Goal: Task Accomplishment & Management: Manage account settings

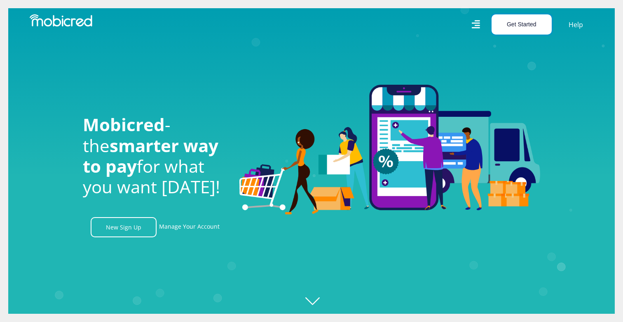
scroll to position [0, 1056]
click at [519, 24] on button "Get Started" at bounding box center [521, 24] width 60 height 20
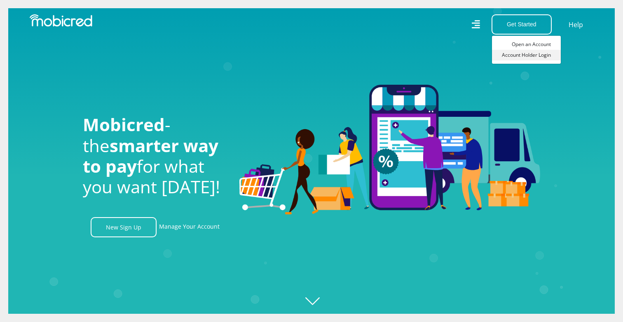
click at [520, 55] on link "Account Holder Login" at bounding box center [526, 55] width 69 height 11
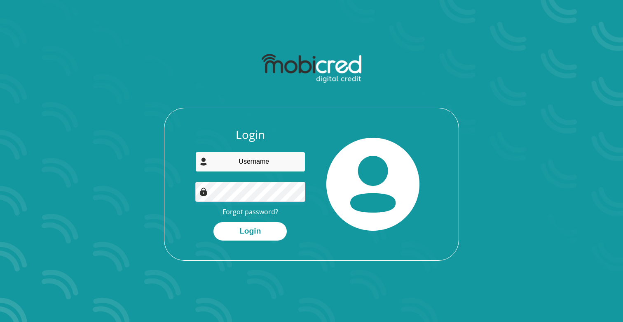
click at [268, 167] on input "email" at bounding box center [250, 162] width 110 height 20
type input "kevin@ibuspartners.com"
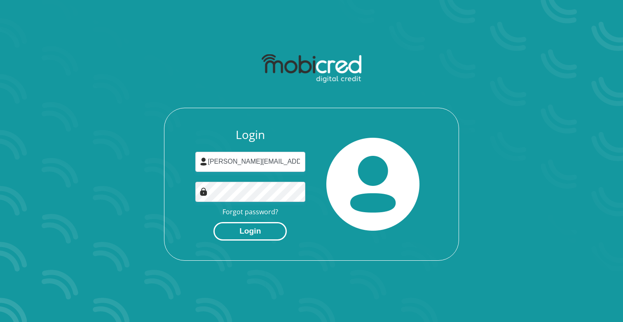
click at [244, 233] on button "Login" at bounding box center [249, 231] width 73 height 19
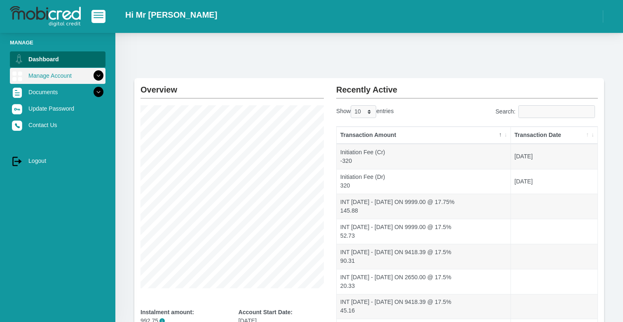
click at [58, 77] on link "Manage Account" at bounding box center [58, 76] width 96 height 16
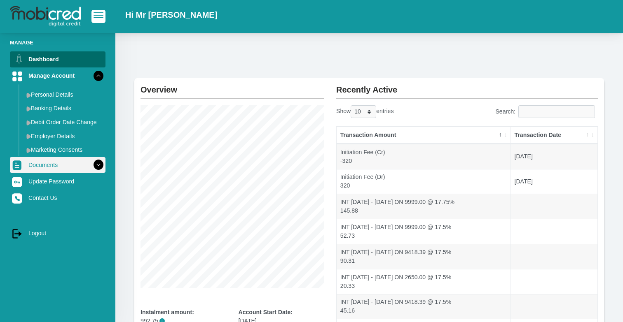
click at [56, 162] on link "Documents" at bounding box center [58, 165] width 96 height 16
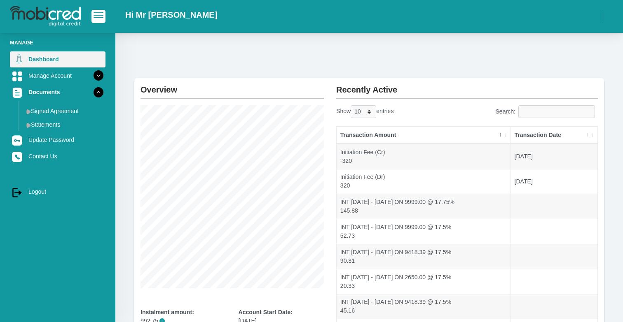
click at [51, 59] on link "Dashboard" at bounding box center [58, 59] width 96 height 16
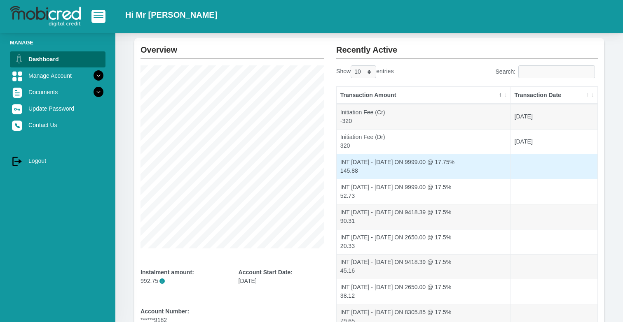
scroll to position [51, 0]
